Goal: Task Accomplishment & Management: Complete application form

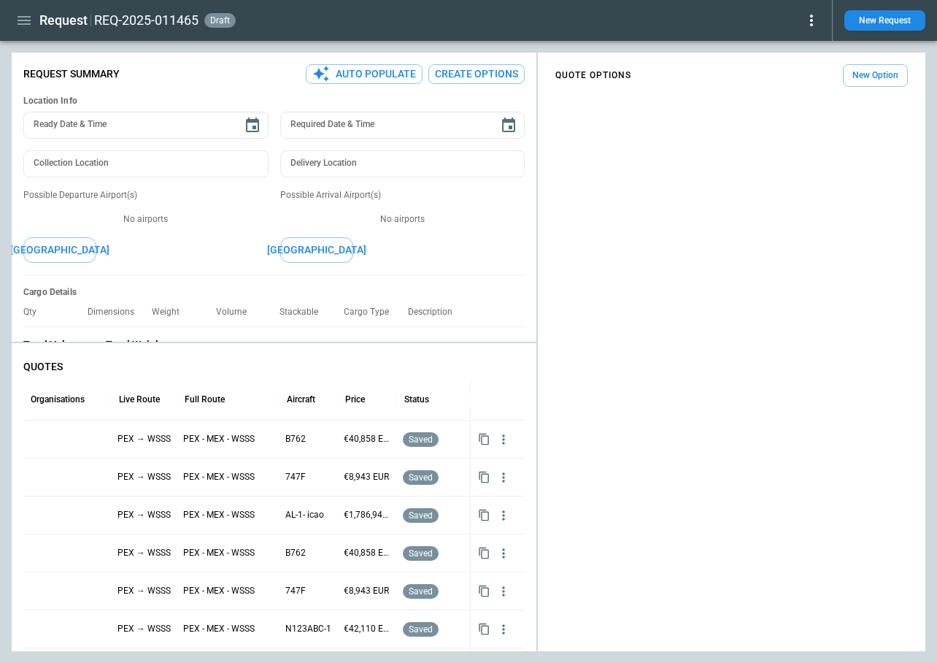
scroll to position [84, 0]
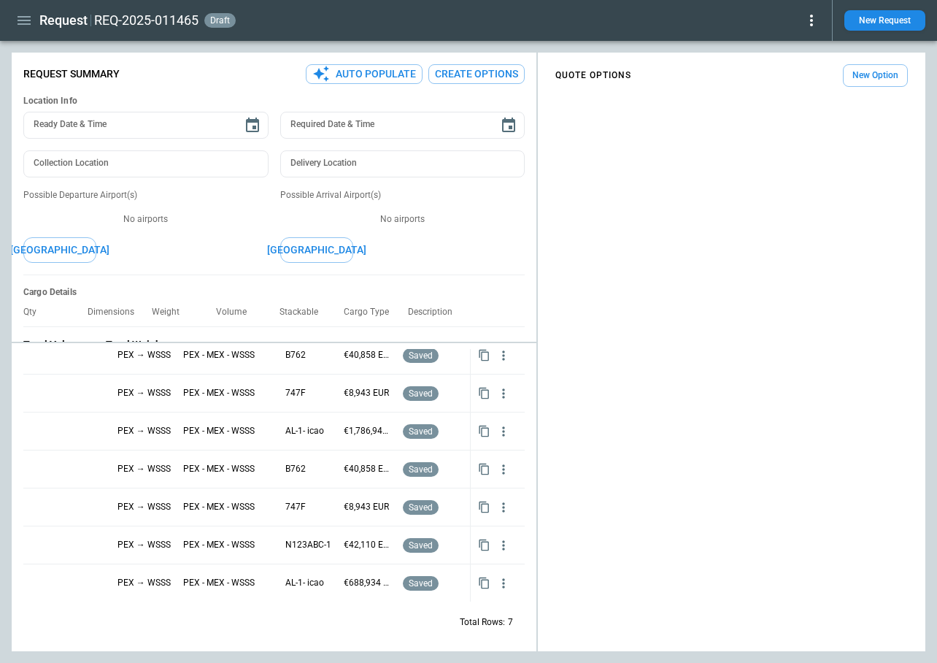
click at [27, 21] on icon "button" at bounding box center [24, 21] width 18 height 18
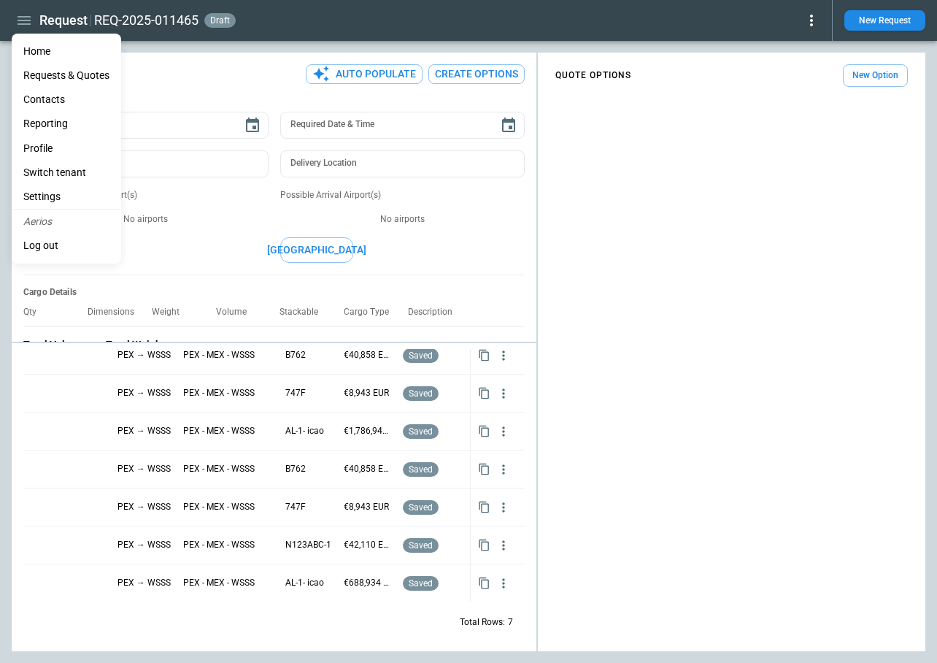
click at [66, 198] on li "Settings" at bounding box center [66, 197] width 109 height 24
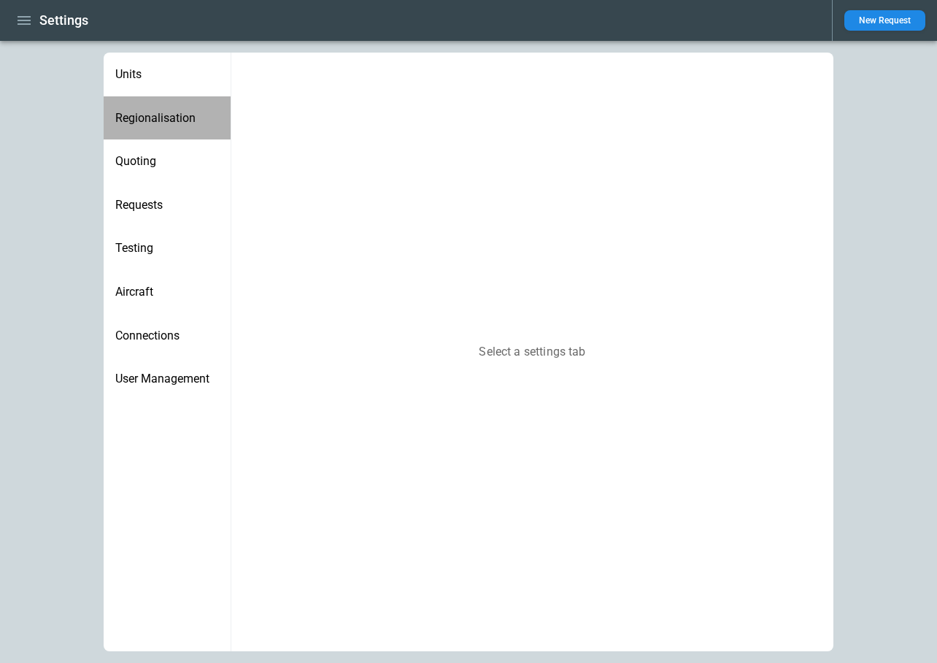
click at [162, 121] on span "Regionalisation" at bounding box center [167, 118] width 104 height 15
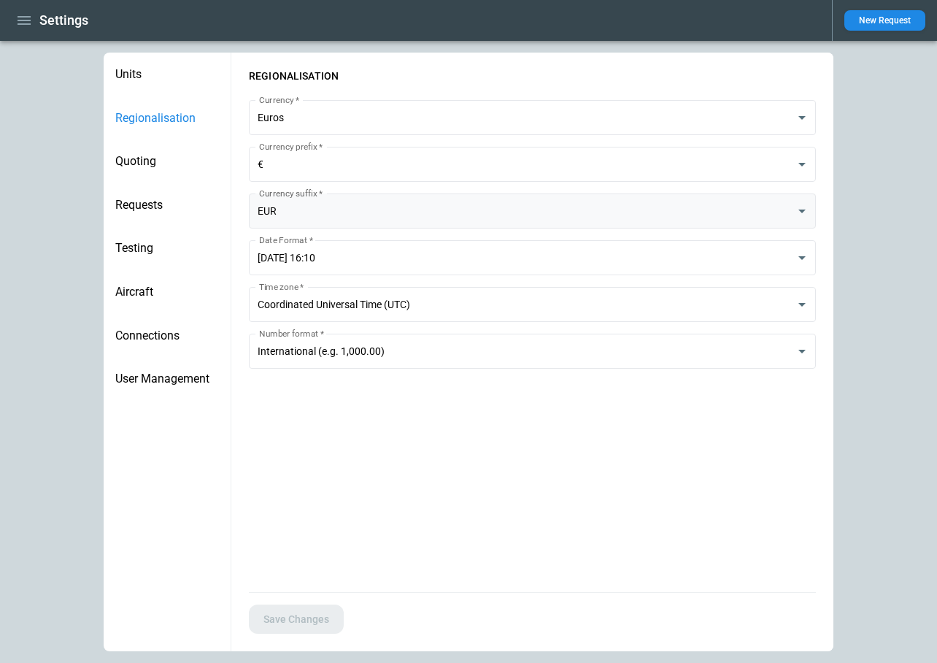
click at [350, 214] on body "**********" at bounding box center [468, 331] width 937 height 663
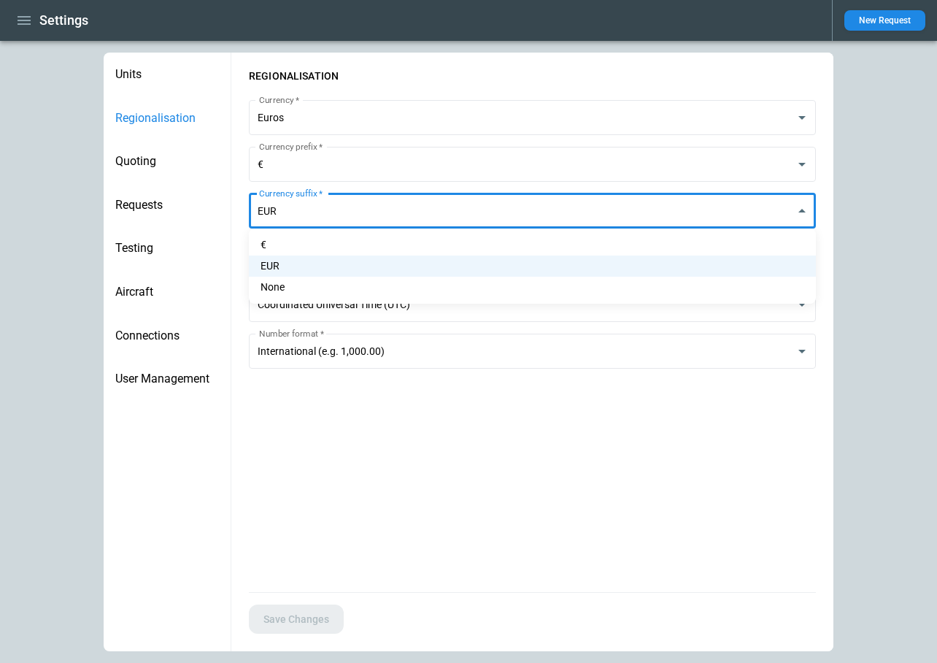
click at [306, 461] on div at bounding box center [468, 331] width 937 height 663
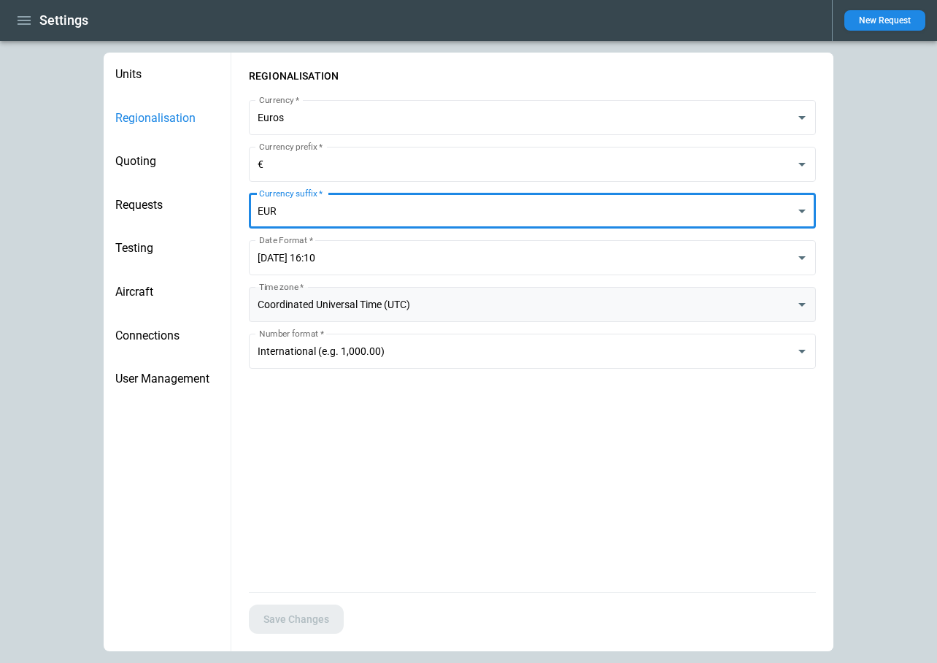
click at [376, 310] on body "**********" at bounding box center [468, 331] width 937 height 663
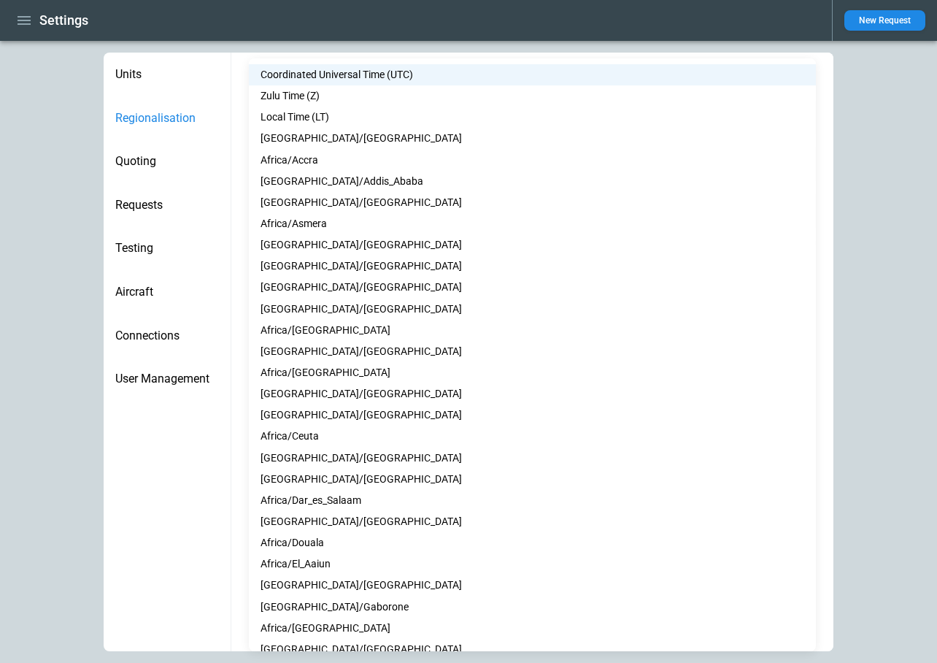
click at [377, 113] on li "Local Time (LT)" at bounding box center [532, 117] width 567 height 21
type input "**"
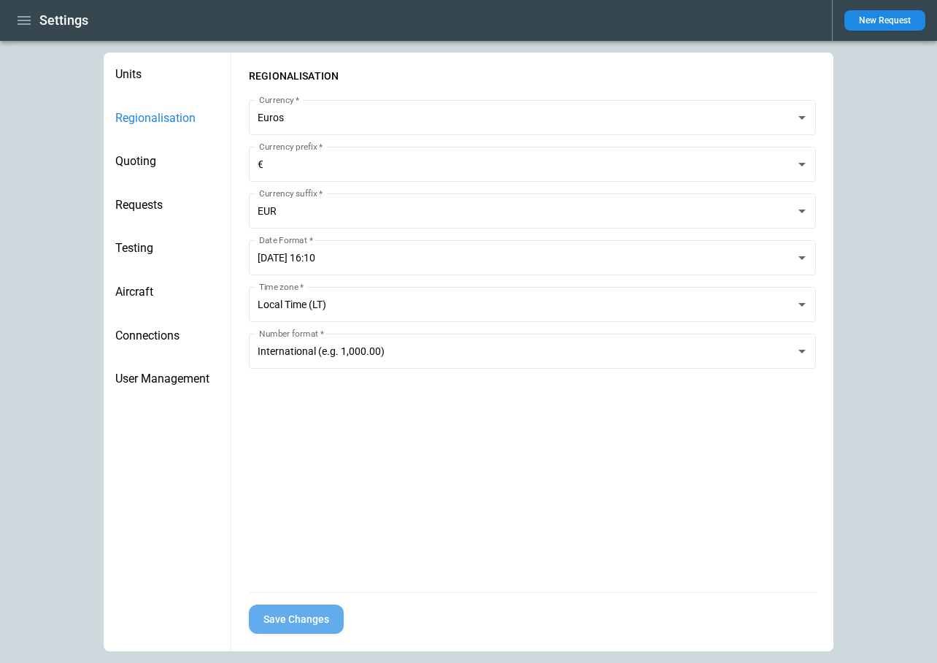
click at [316, 620] on button "Save Changes" at bounding box center [296, 619] width 95 height 30
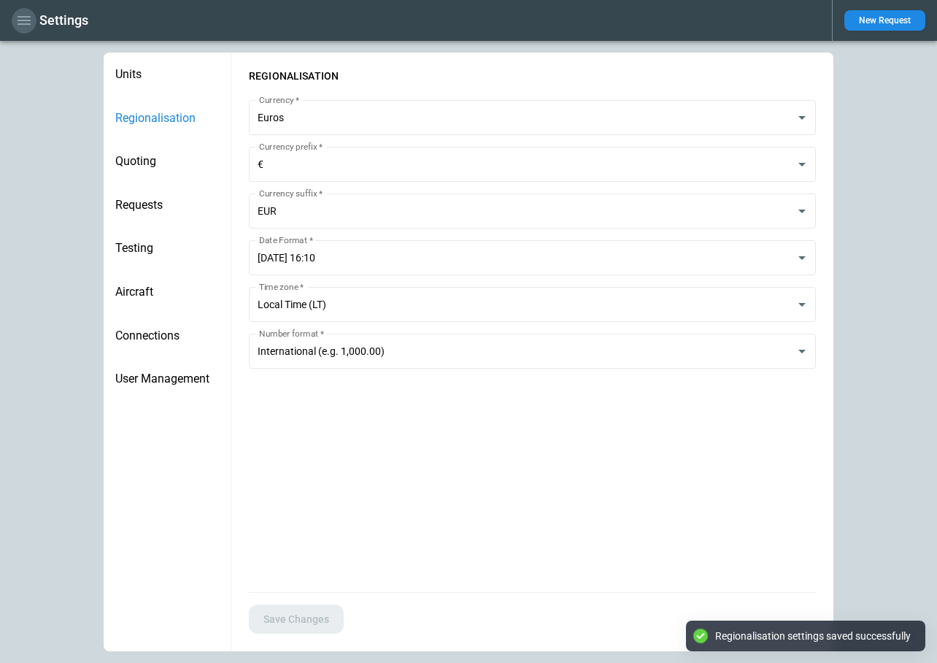
click at [23, 23] on icon "button" at bounding box center [24, 20] width 13 height 9
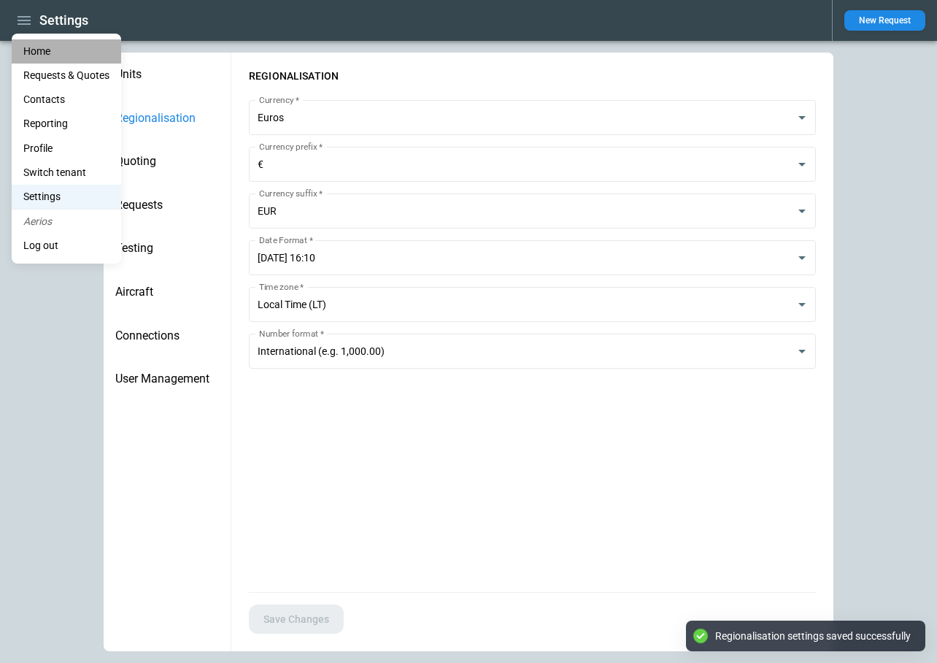
click at [35, 51] on li "Home" at bounding box center [66, 51] width 109 height 24
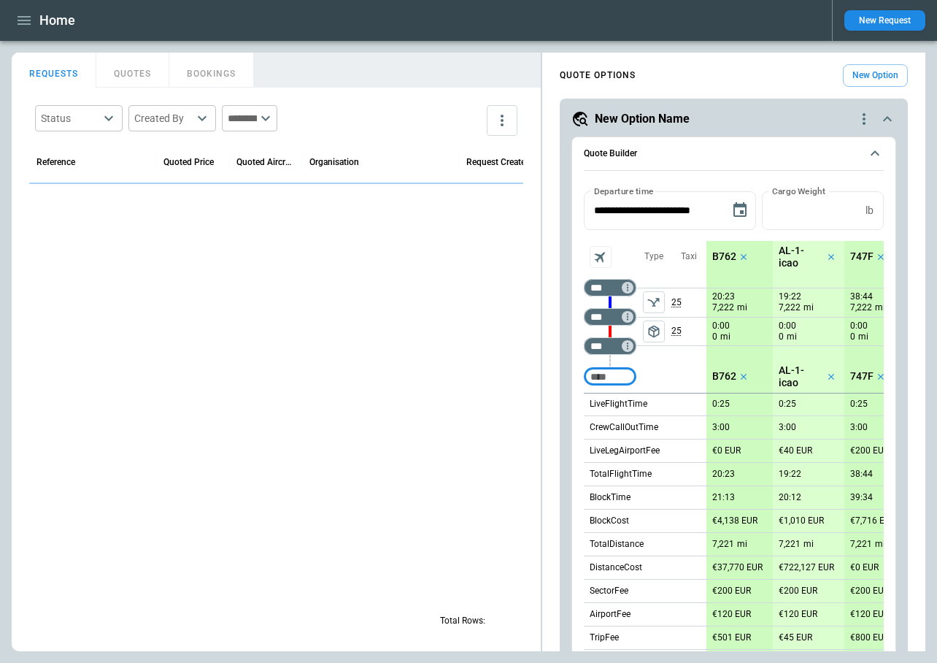
click at [878, 19] on button "New Request" at bounding box center [885, 20] width 81 height 20
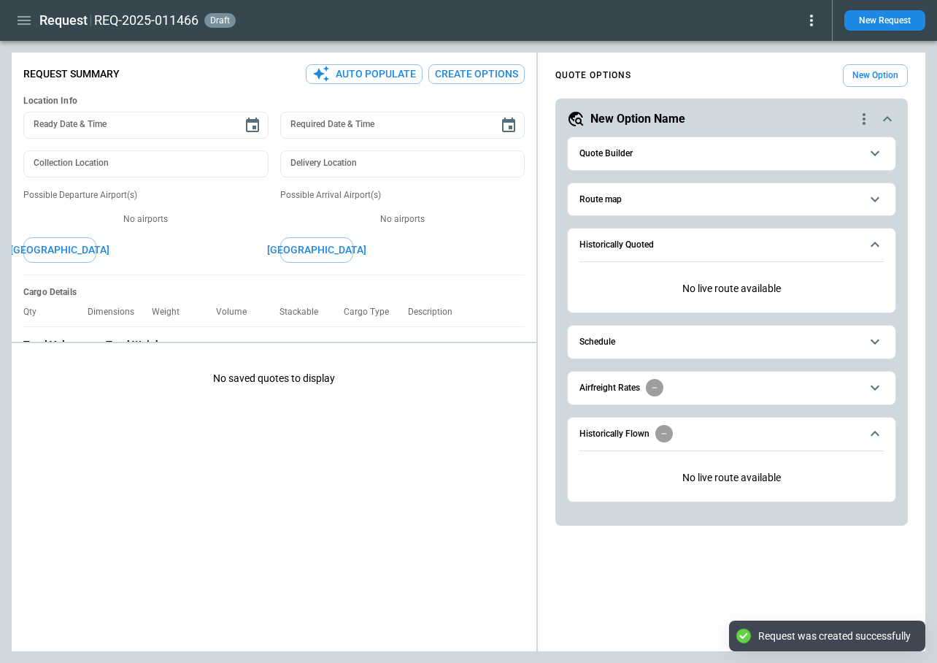
click at [644, 169] on button "Quote Builder" at bounding box center [732, 153] width 304 height 33
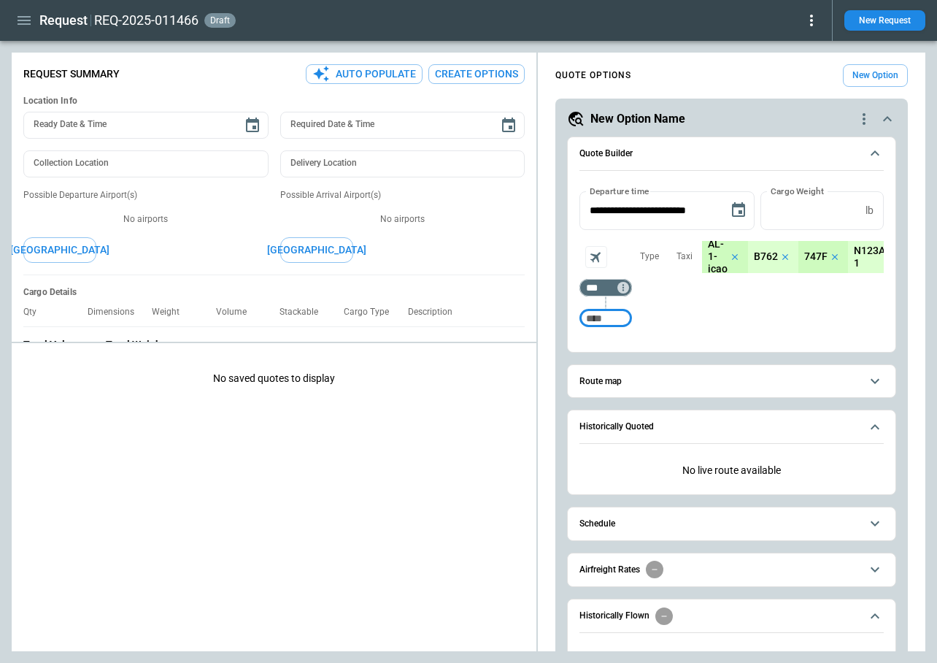
click at [610, 319] on input "Too short" at bounding box center [606, 318] width 47 height 26
type input "*"
type input "***"
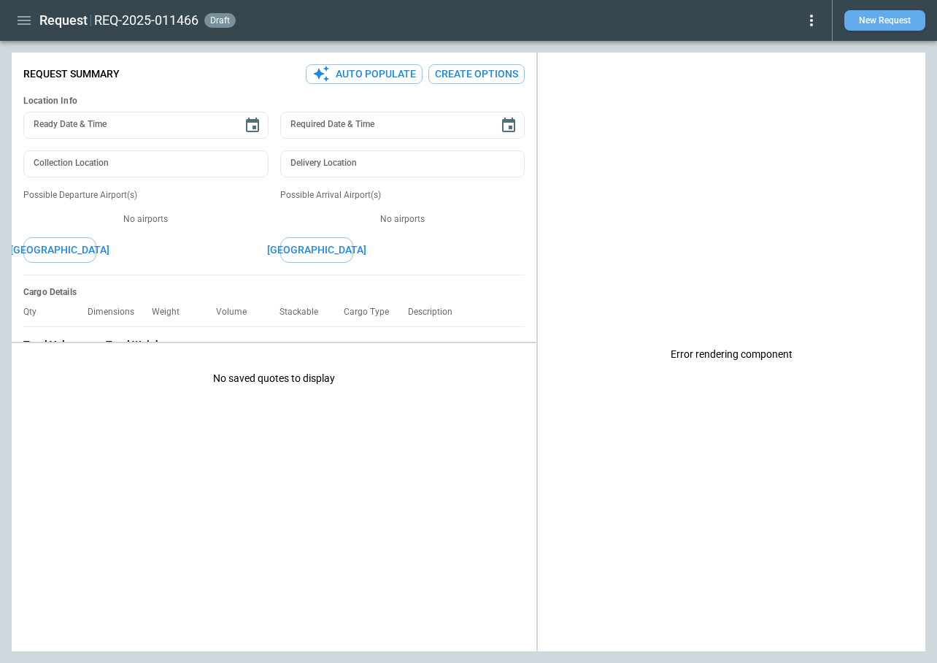
click at [885, 17] on button "New Request" at bounding box center [885, 20] width 81 height 20
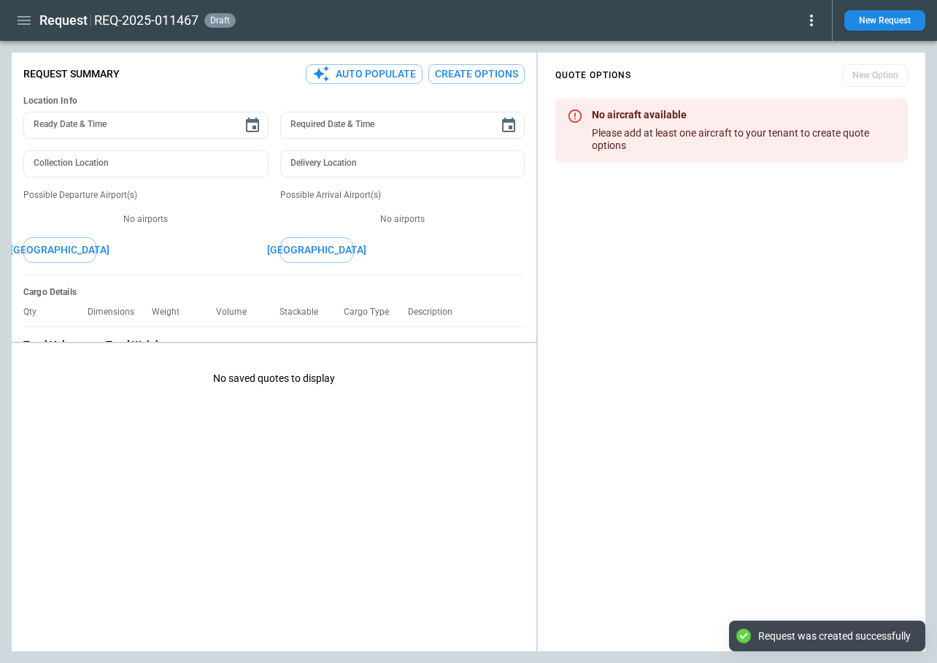
type textarea "*"
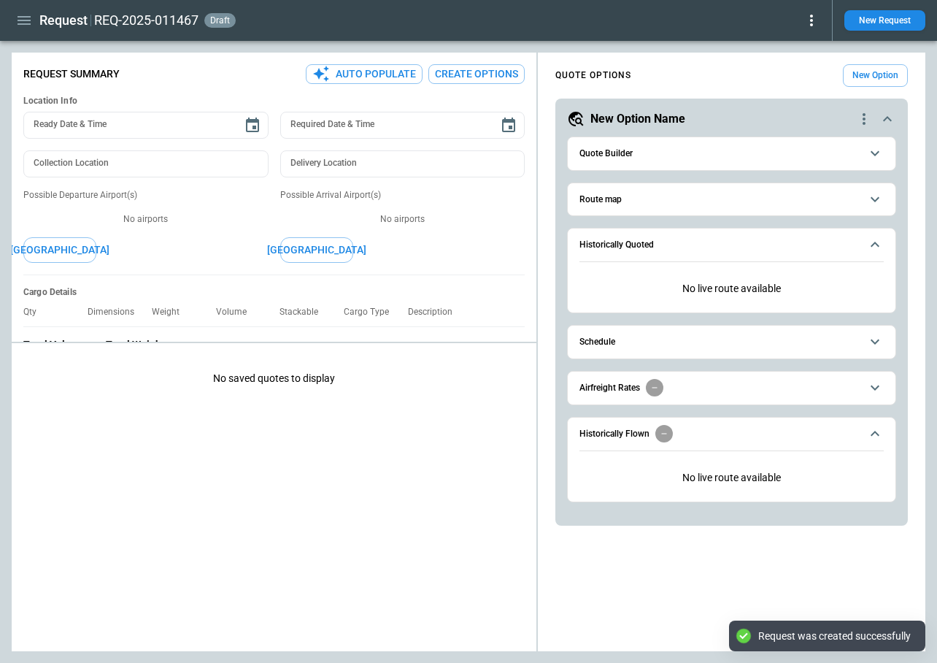
click at [607, 164] on button "Quote Builder" at bounding box center [732, 153] width 304 height 33
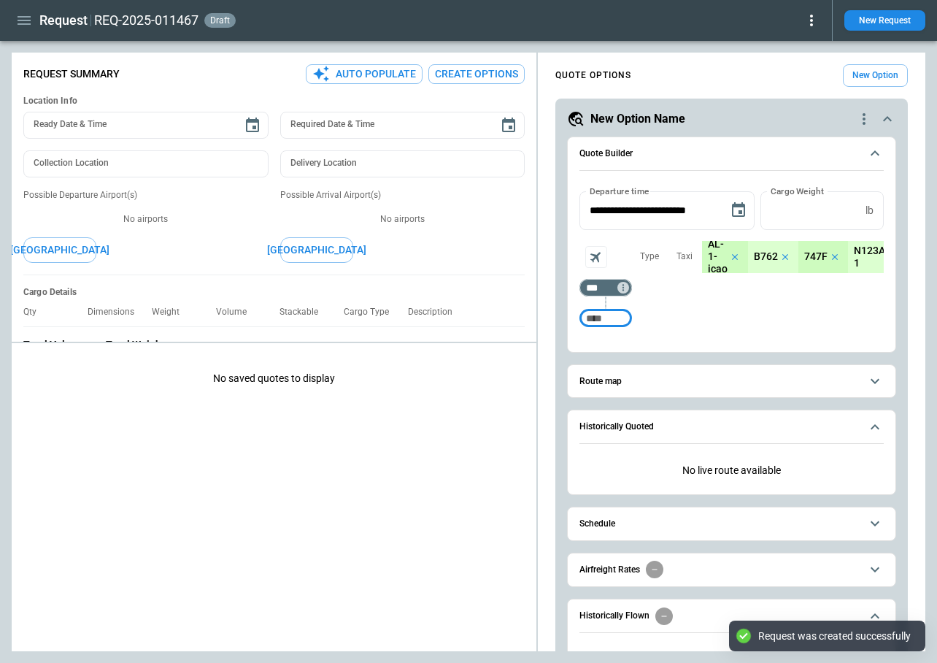
click at [615, 328] on input "Too short" at bounding box center [606, 318] width 47 height 26
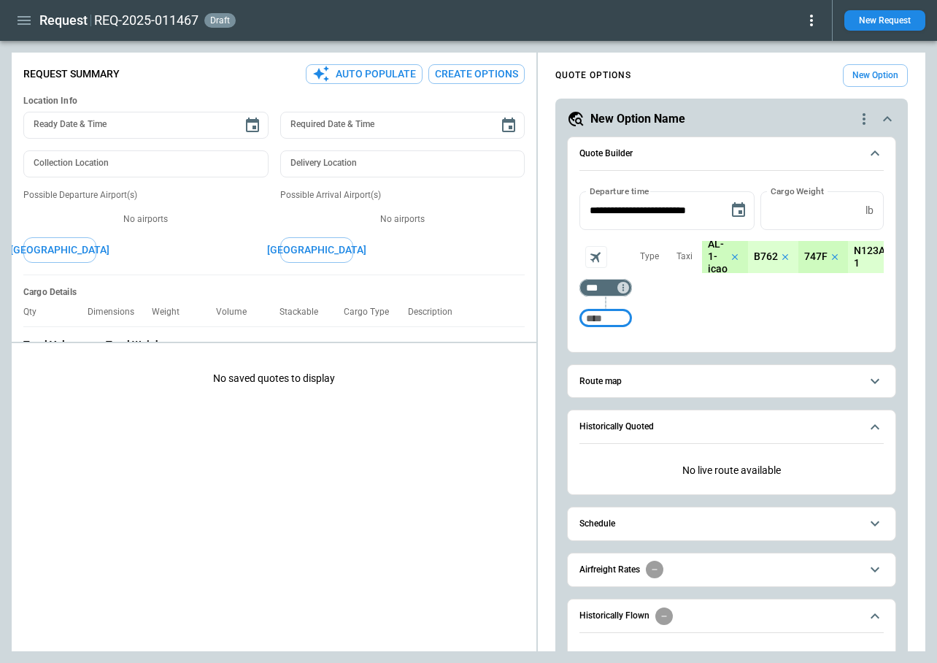
scroll to position [62, 0]
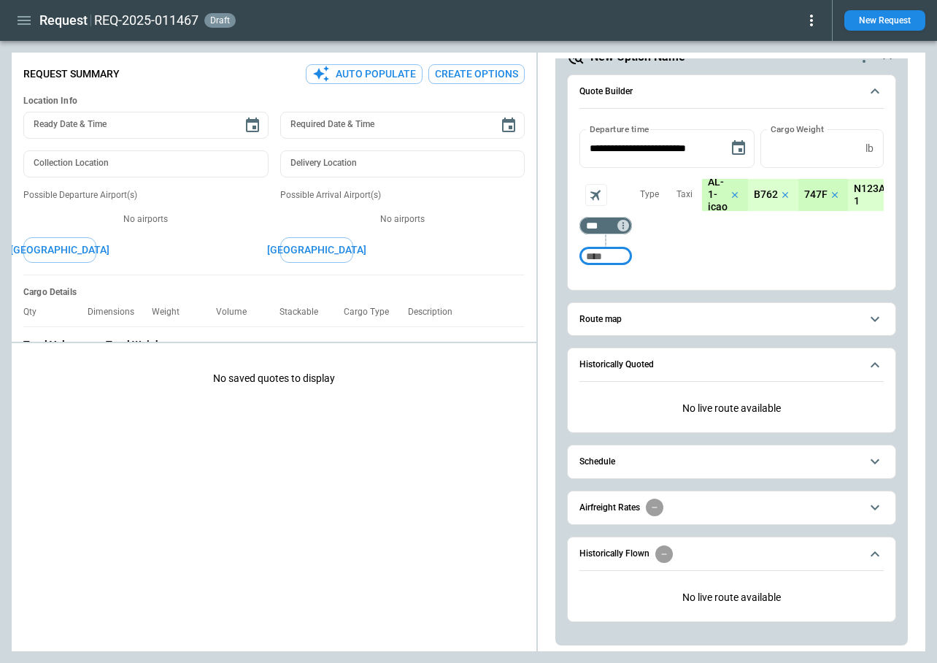
click at [654, 466] on button "Schedule" at bounding box center [732, 461] width 304 height 33
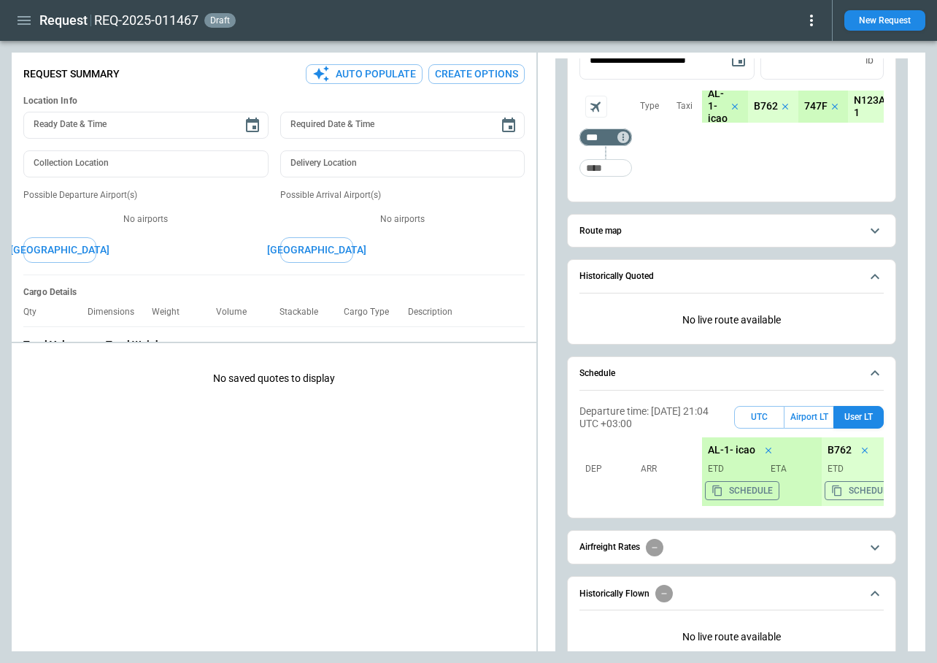
scroll to position [152, 0]
click at [761, 416] on button "UTC" at bounding box center [759, 415] width 50 height 23
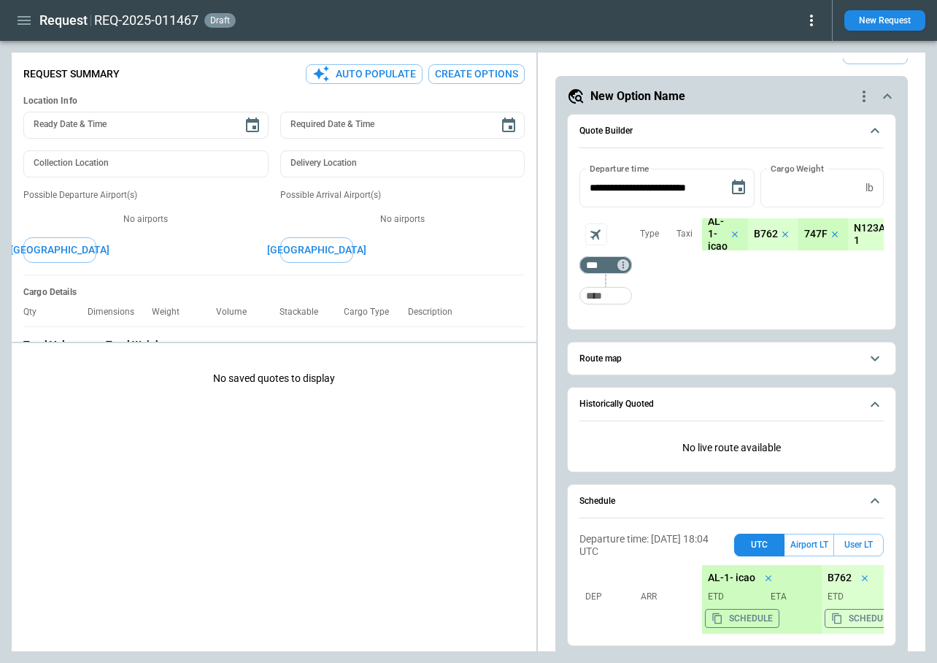
scroll to position [0, 0]
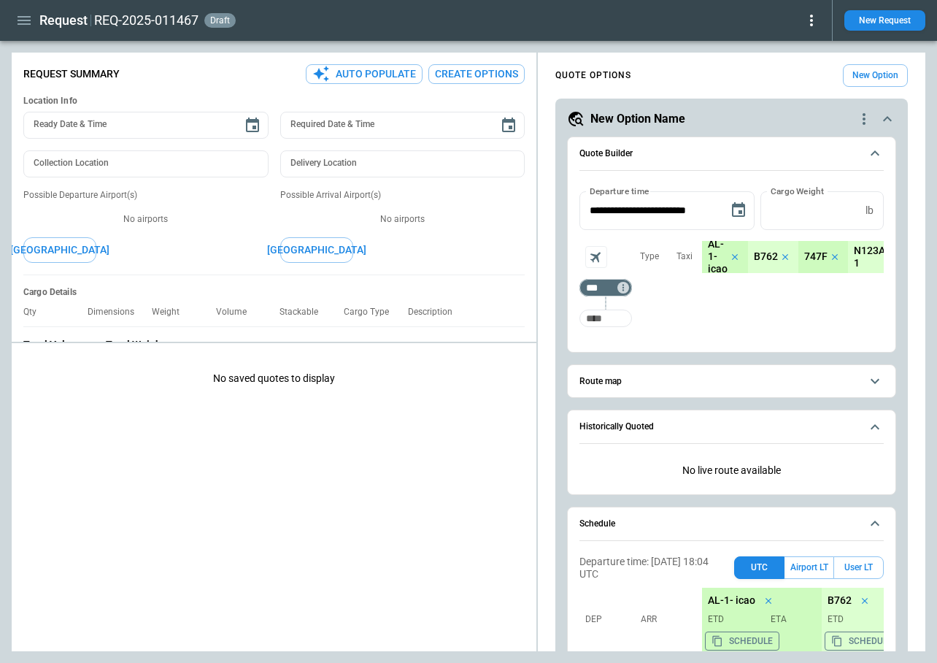
click at [610, 323] on input "Too short" at bounding box center [606, 318] width 47 height 26
type input "***"
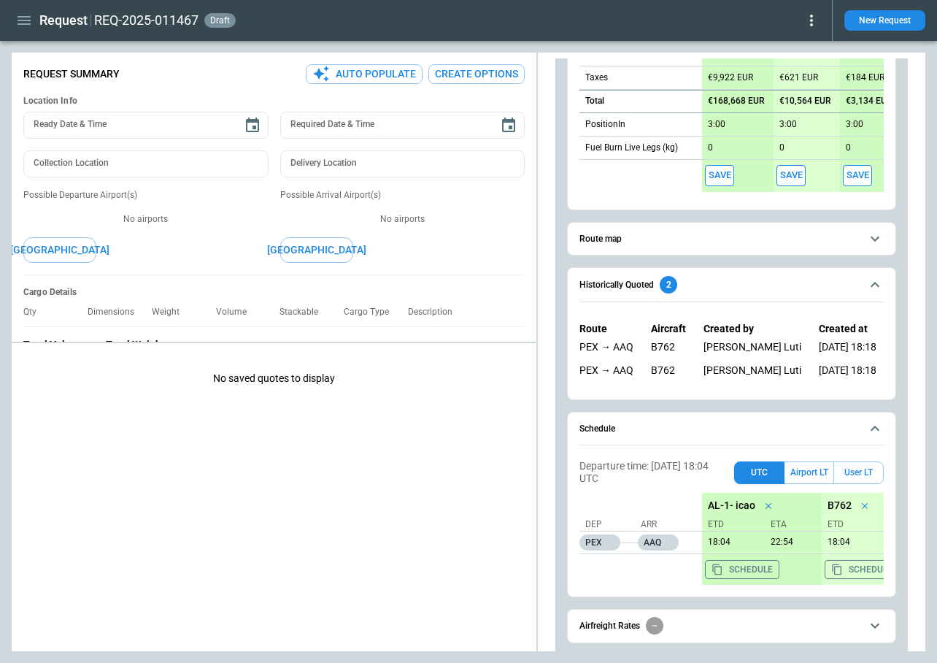
scroll to position [569, 0]
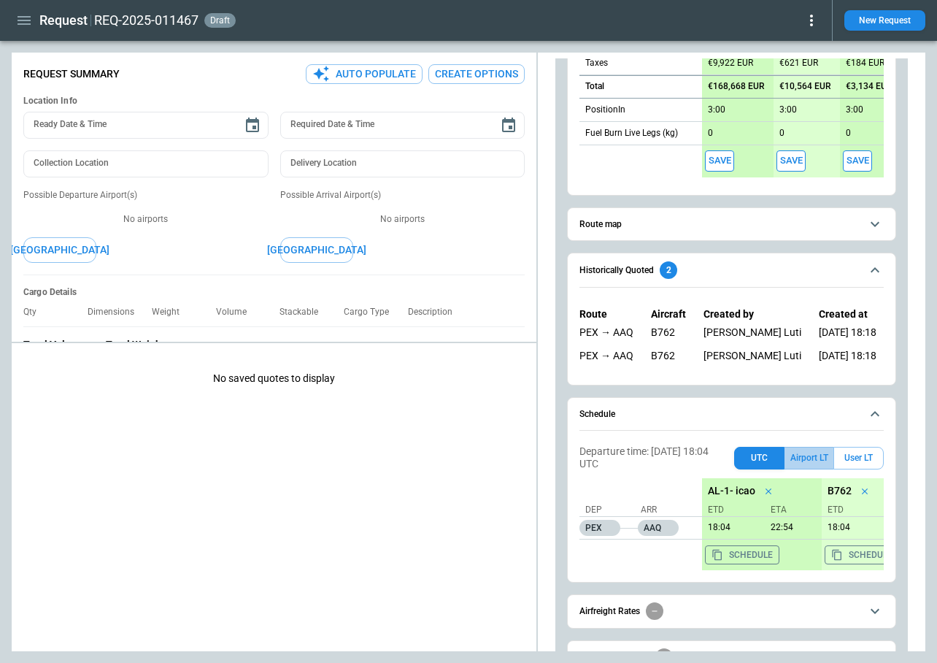
click at [812, 454] on button "Airport LT" at bounding box center [809, 458] width 49 height 23
click at [857, 461] on button "User LT" at bounding box center [859, 458] width 50 height 23
